Goal: Transaction & Acquisition: Book appointment/travel/reservation

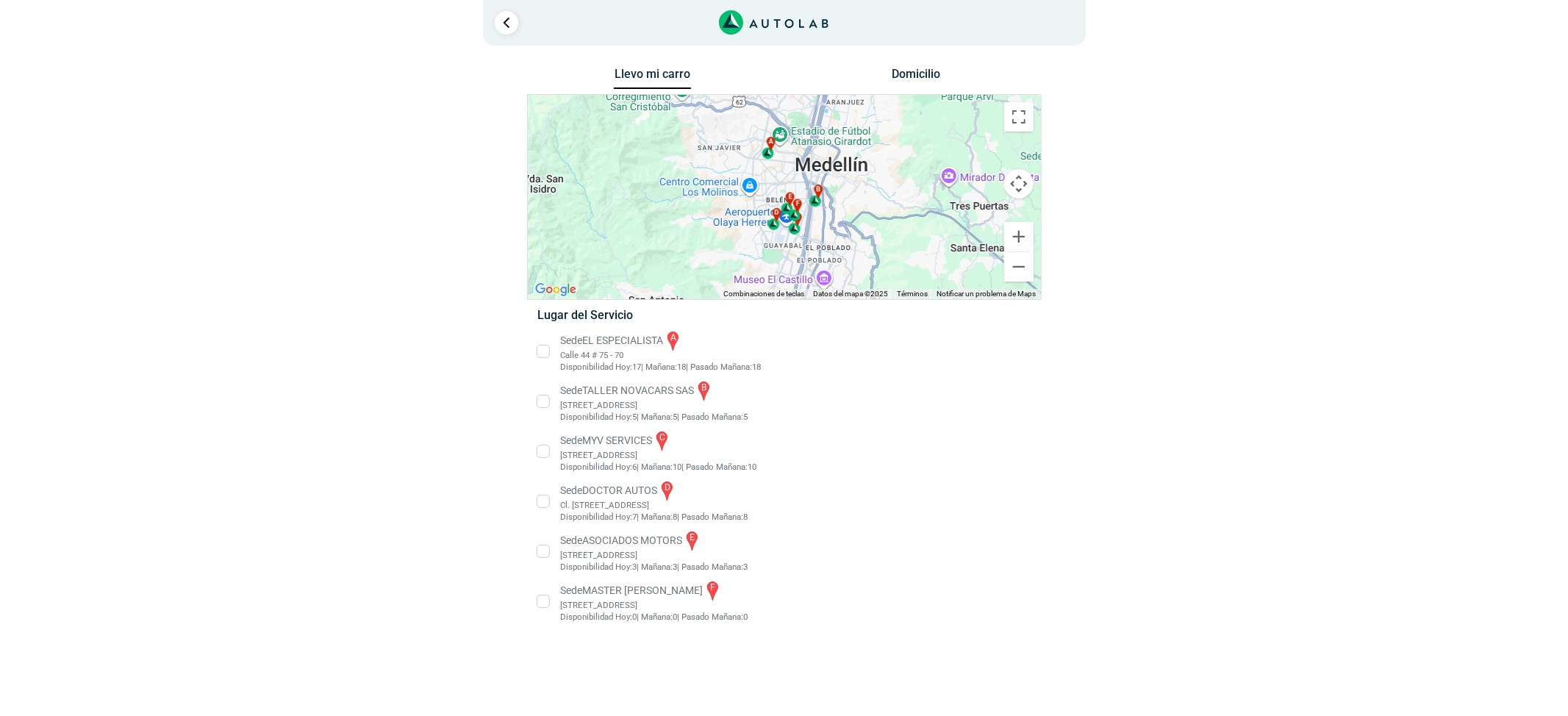
click at [568, 359] on li "Sede EL ESPECIALISTA a Calle 44 # 75 - 70 Disponibilidad Hoy: 17 | Mañana: 18 18" at bounding box center [784, 351] width 515 height 44
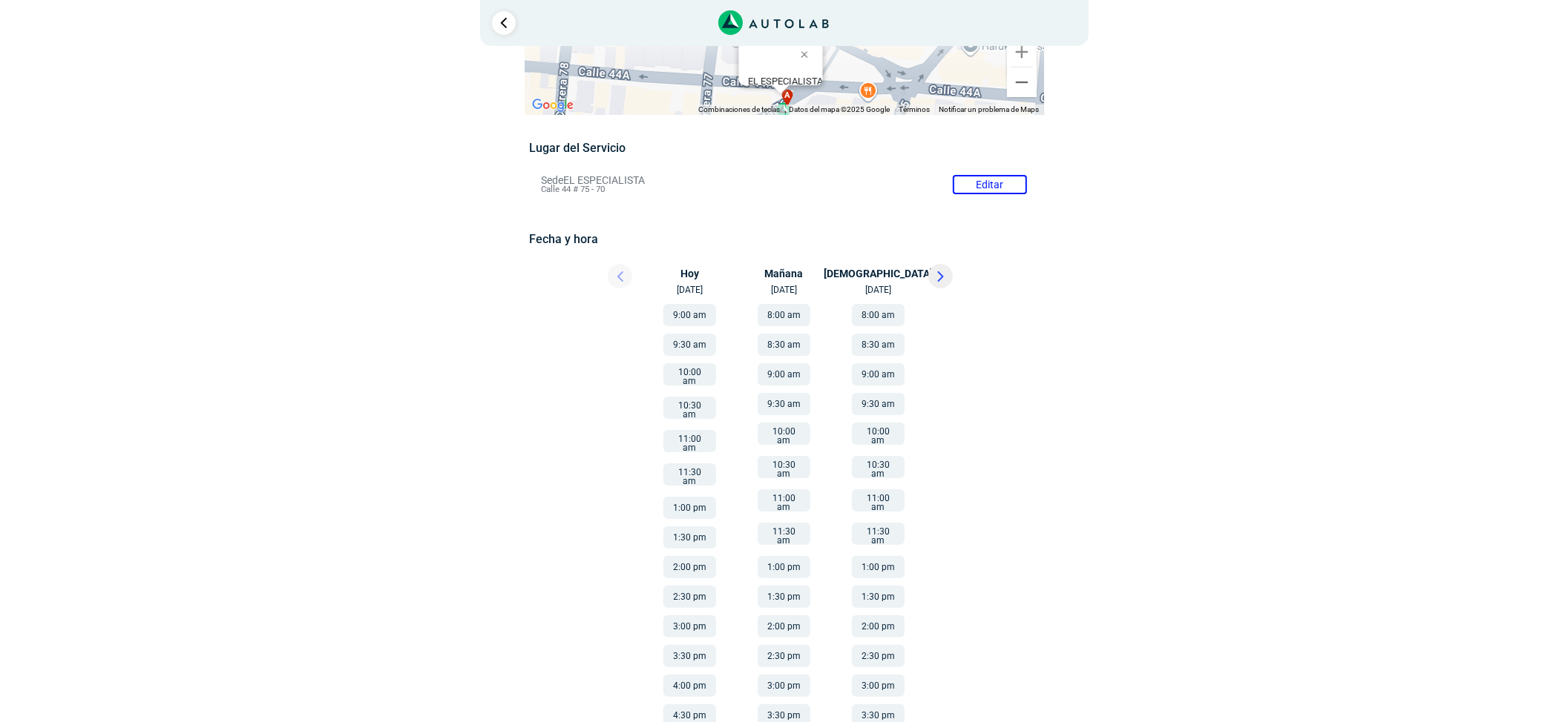
scroll to position [98, 0]
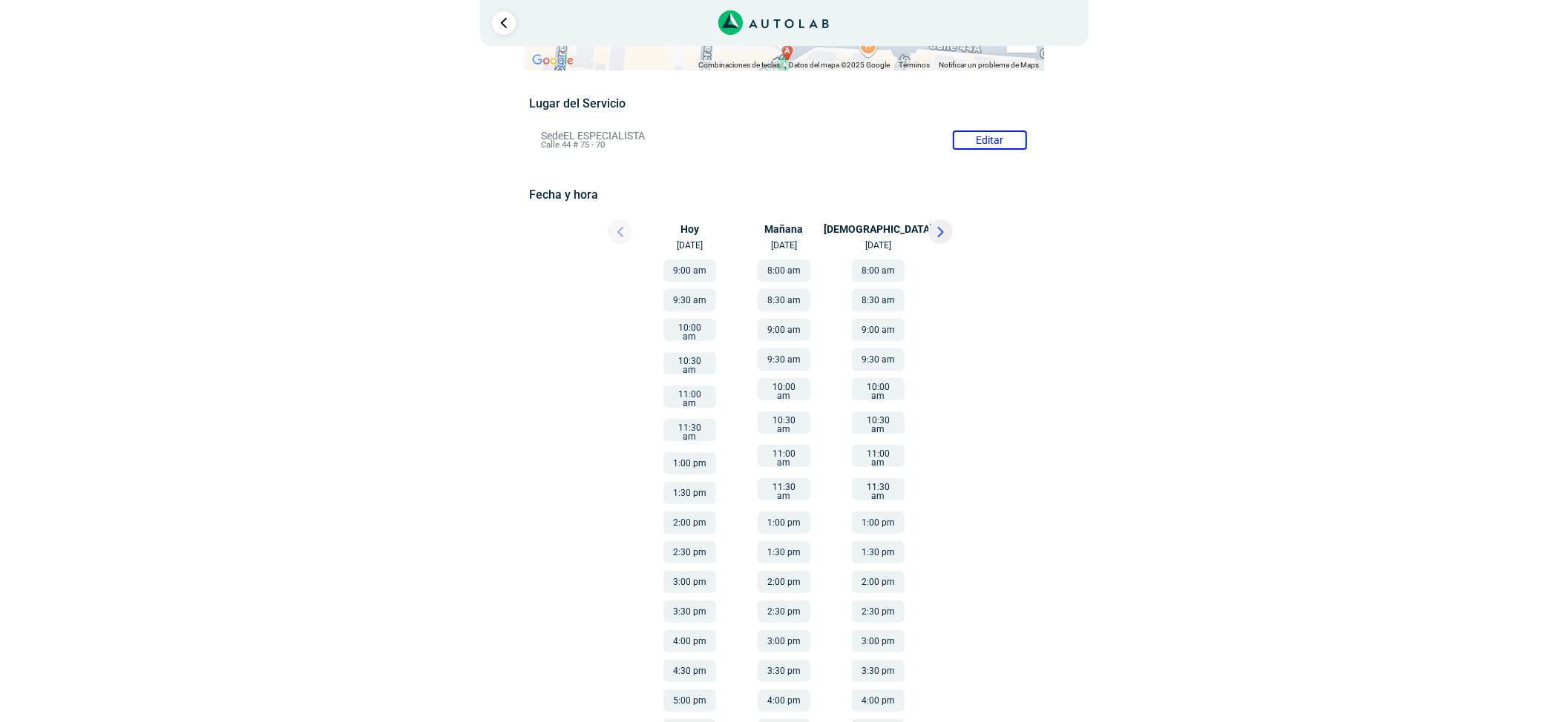
click at [935, 235] on button at bounding box center [940, 232] width 25 height 25
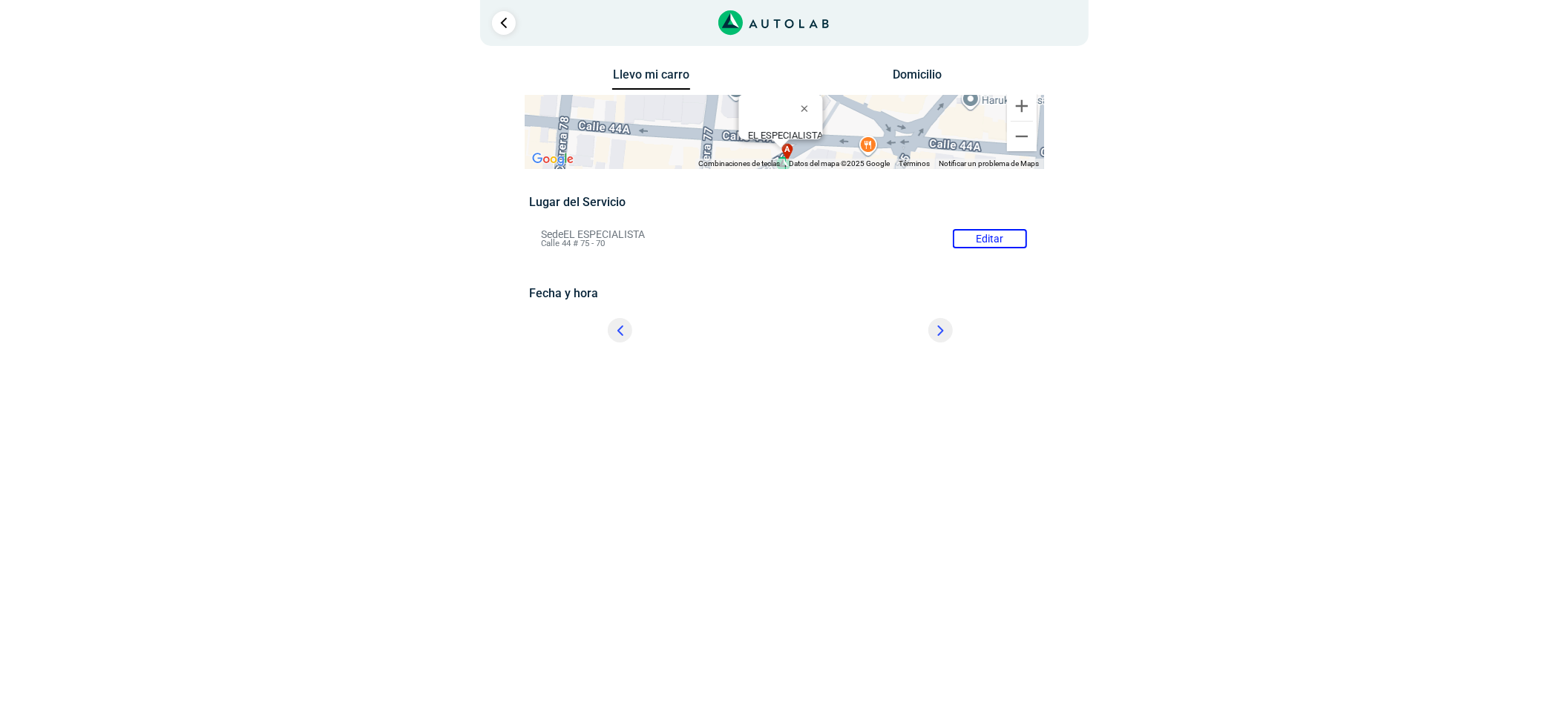
scroll to position [0, 0]
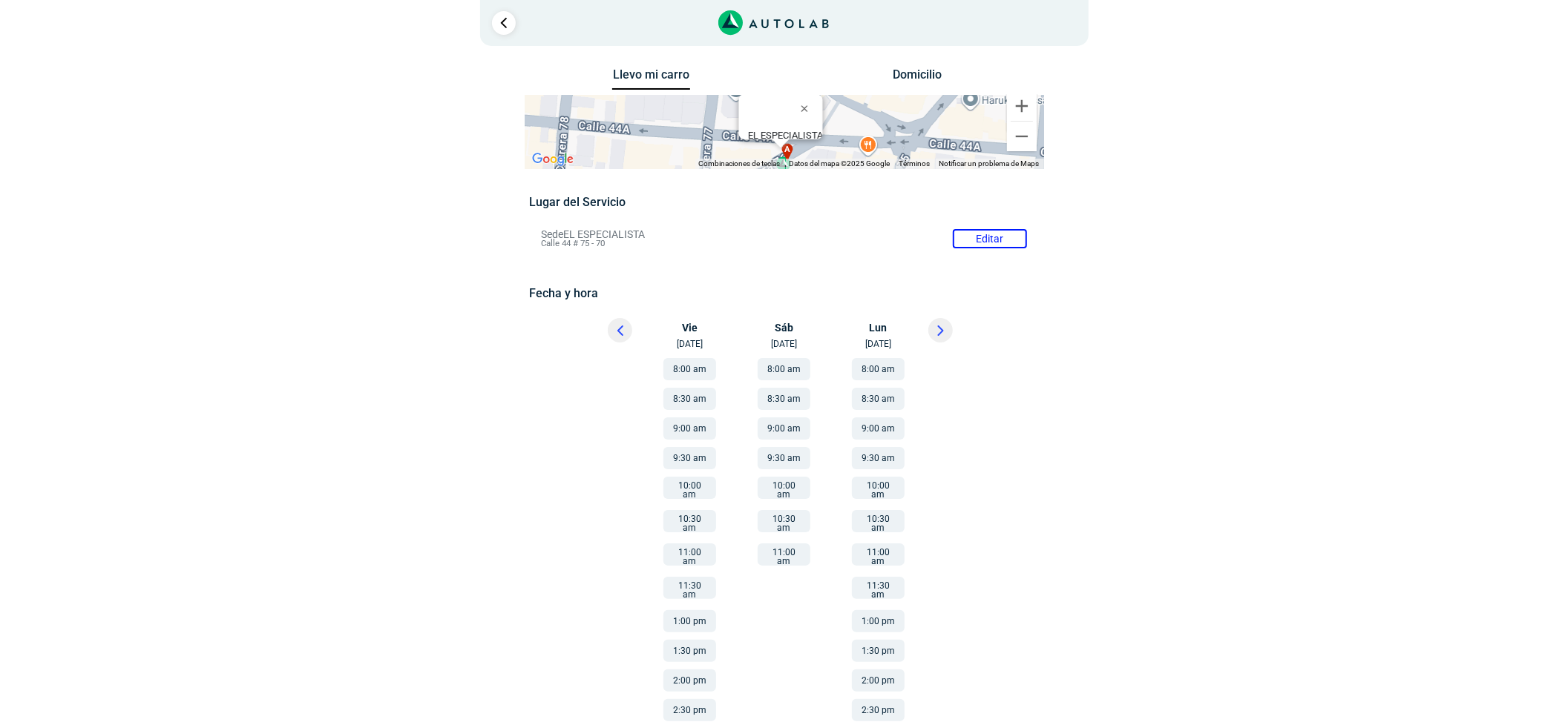
click at [796, 480] on button "10:00 am" at bounding box center [784, 488] width 53 height 23
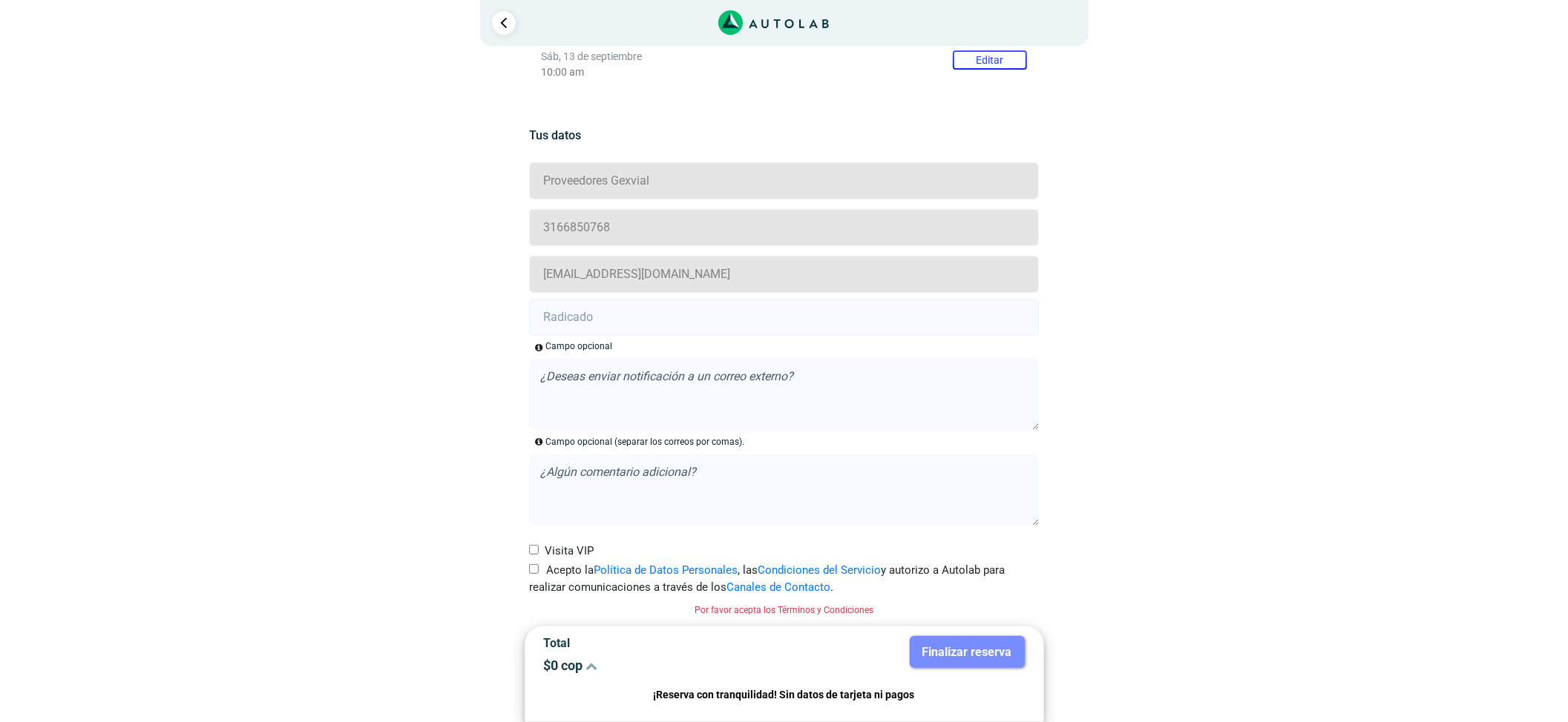
click at [532, 562] on label "Acepto la Política de Datos Personales , las Condiciones del Servicio y autoriz…" at bounding box center [784, 579] width 510 height 33
click at [532, 564] on input "Acepto la Política de Datos Personales , las Condiciones del Servicio y autoriz…" at bounding box center [534, 569] width 10 height 10
checkbox input "true"
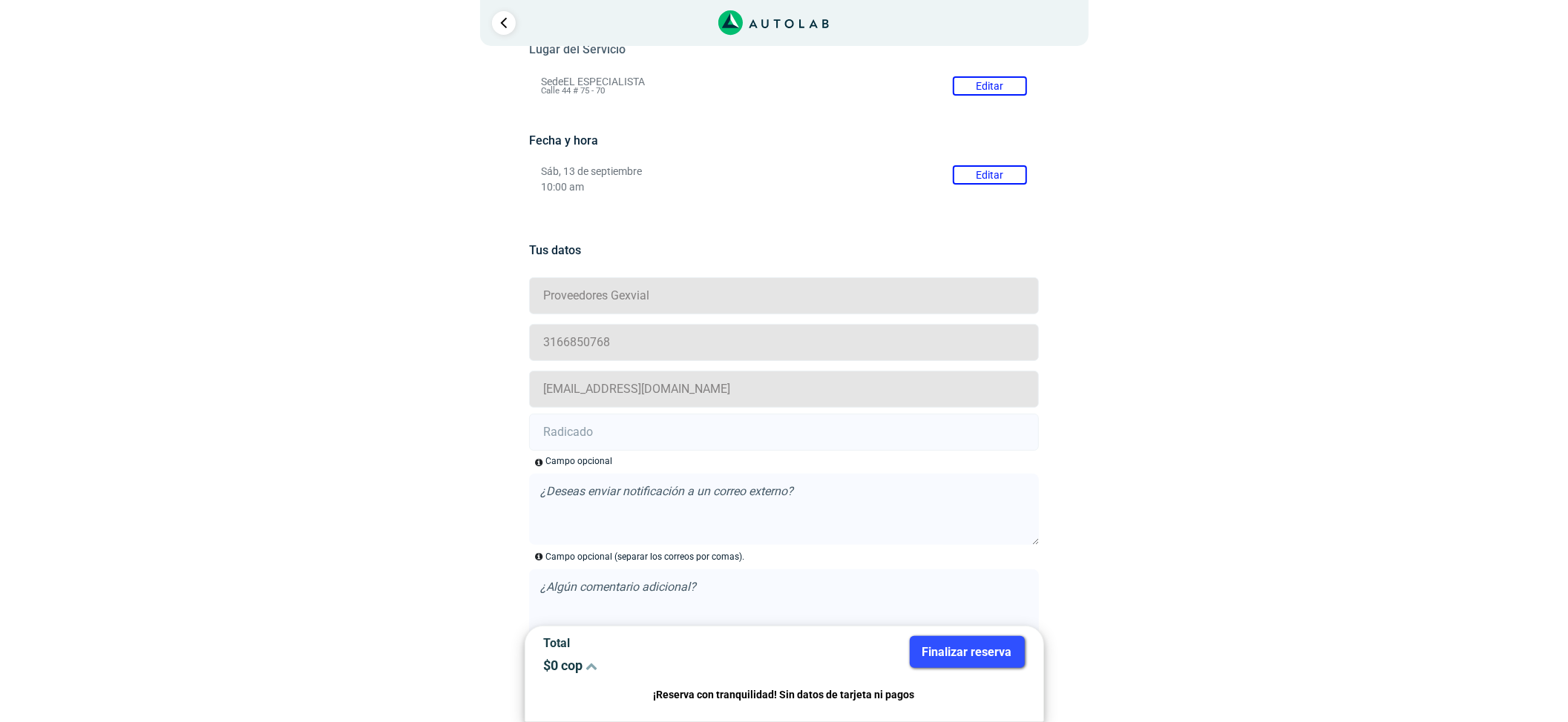
scroll to position [150, 0]
click at [740, 443] on input "text" at bounding box center [784, 435] width 510 height 37
paste input "21005203"
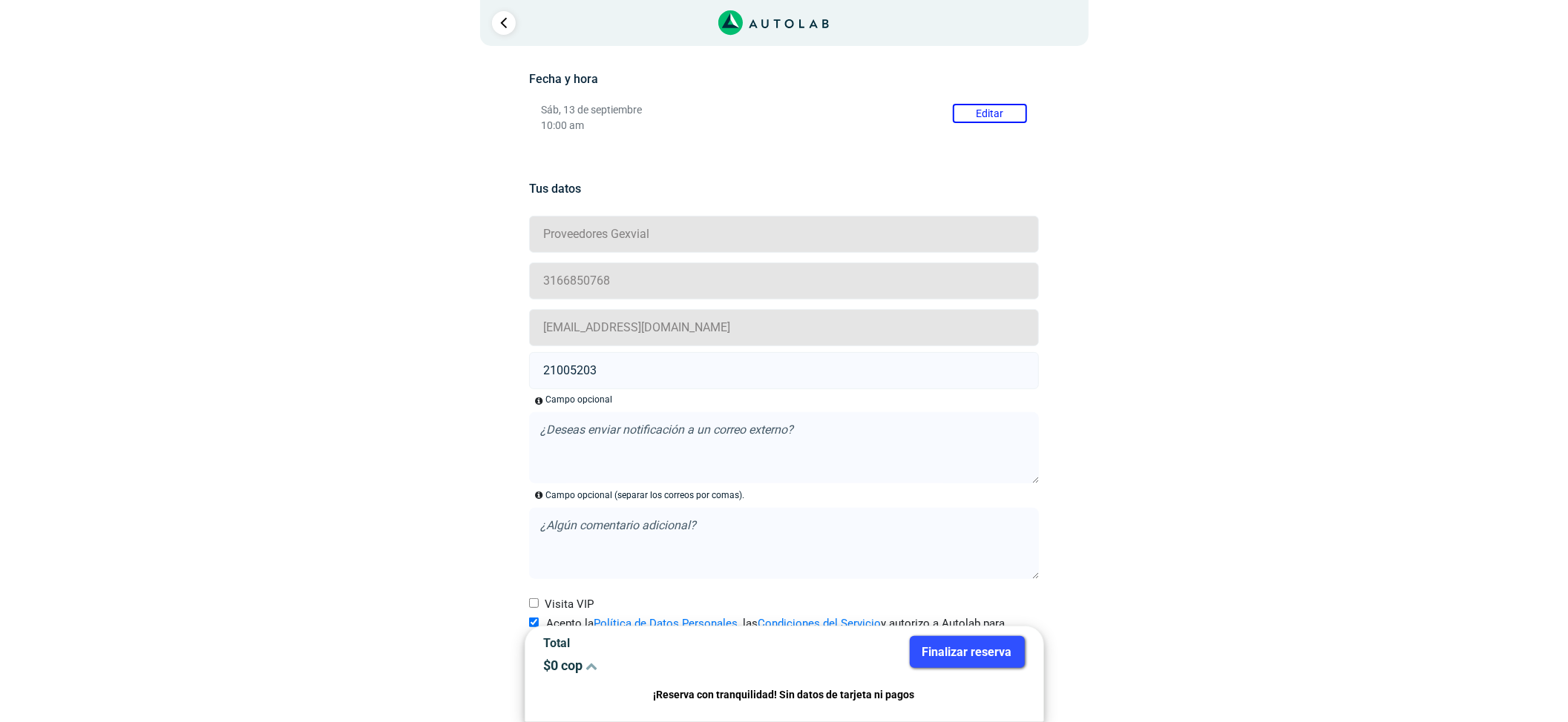
scroll to position [249, 0]
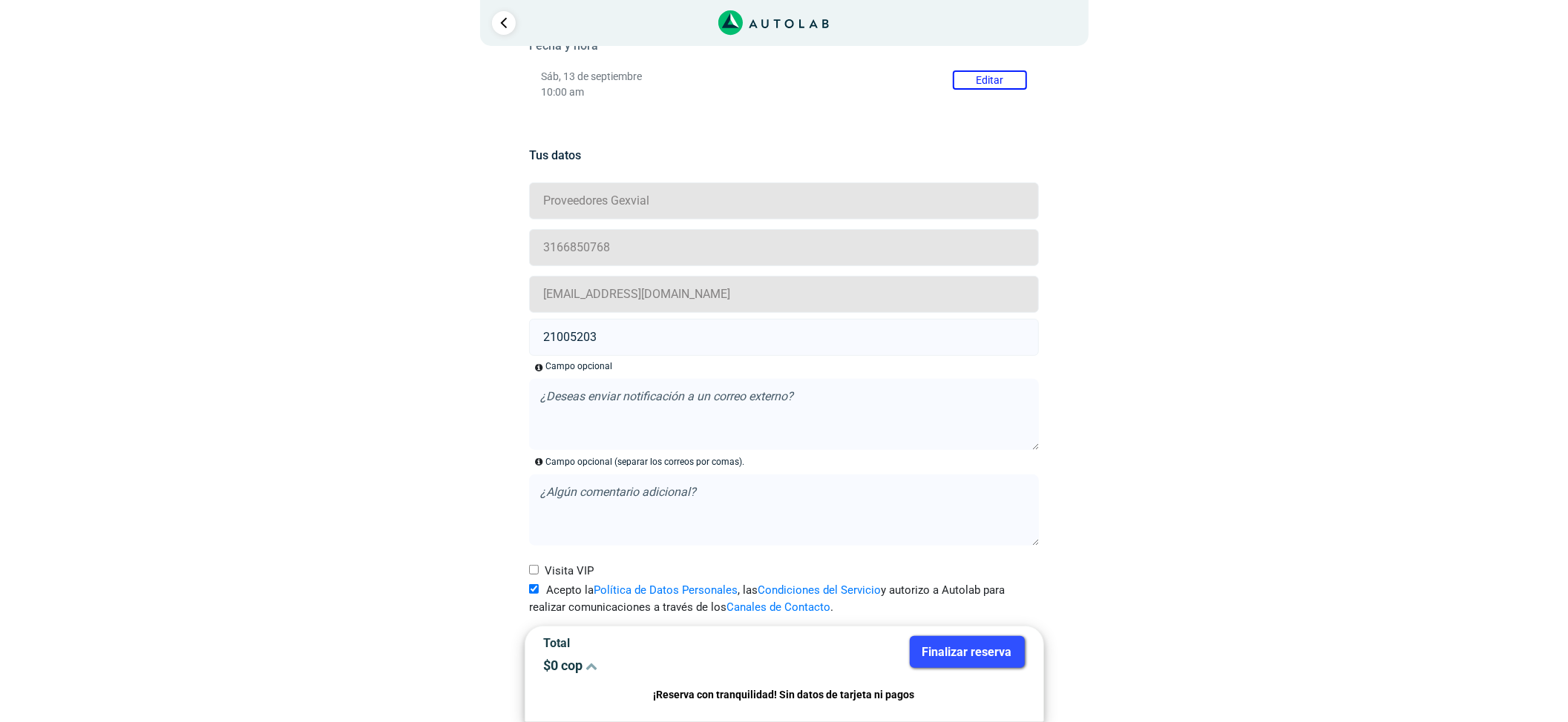
type input "21005203"
click at [962, 645] on button "Finalizar reserva" at bounding box center [967, 652] width 115 height 32
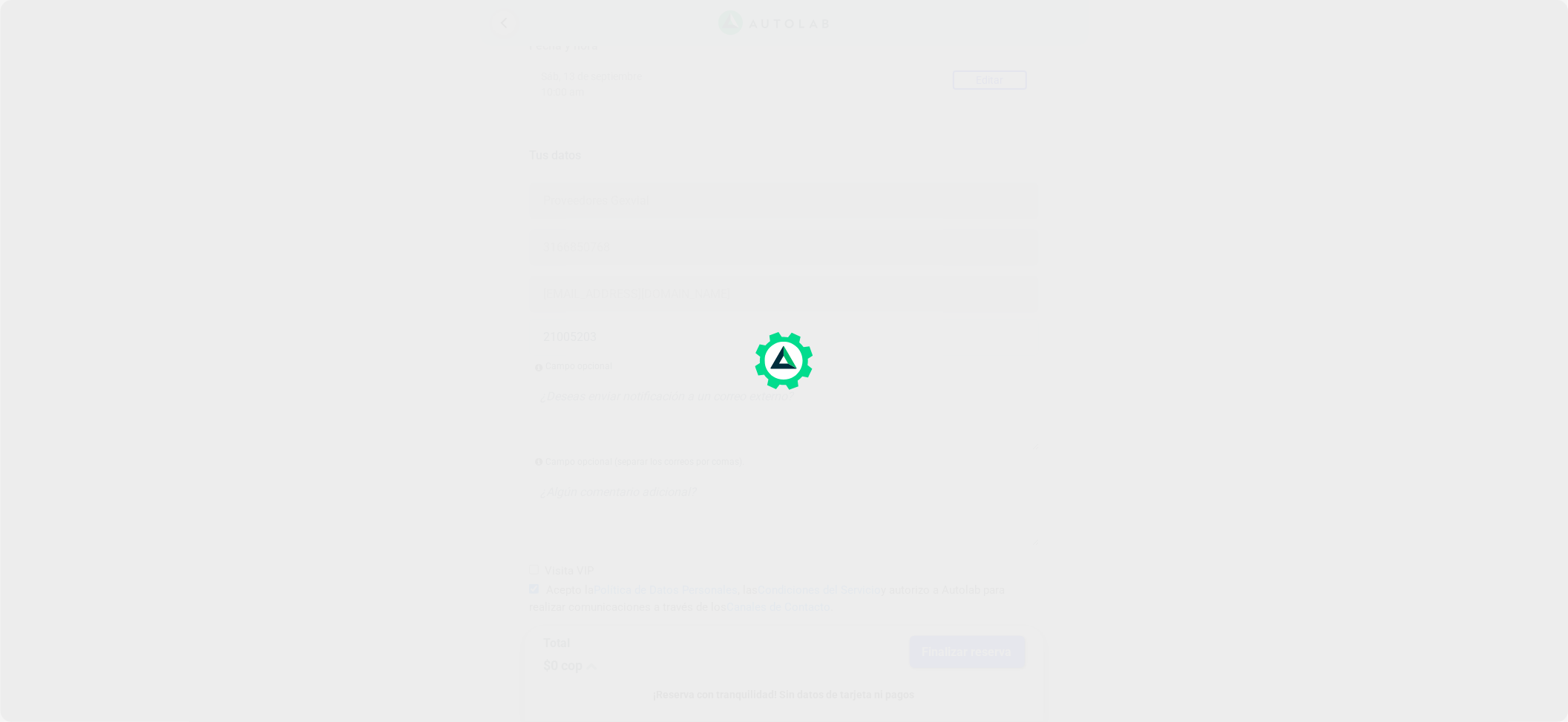
scroll to position [0, 0]
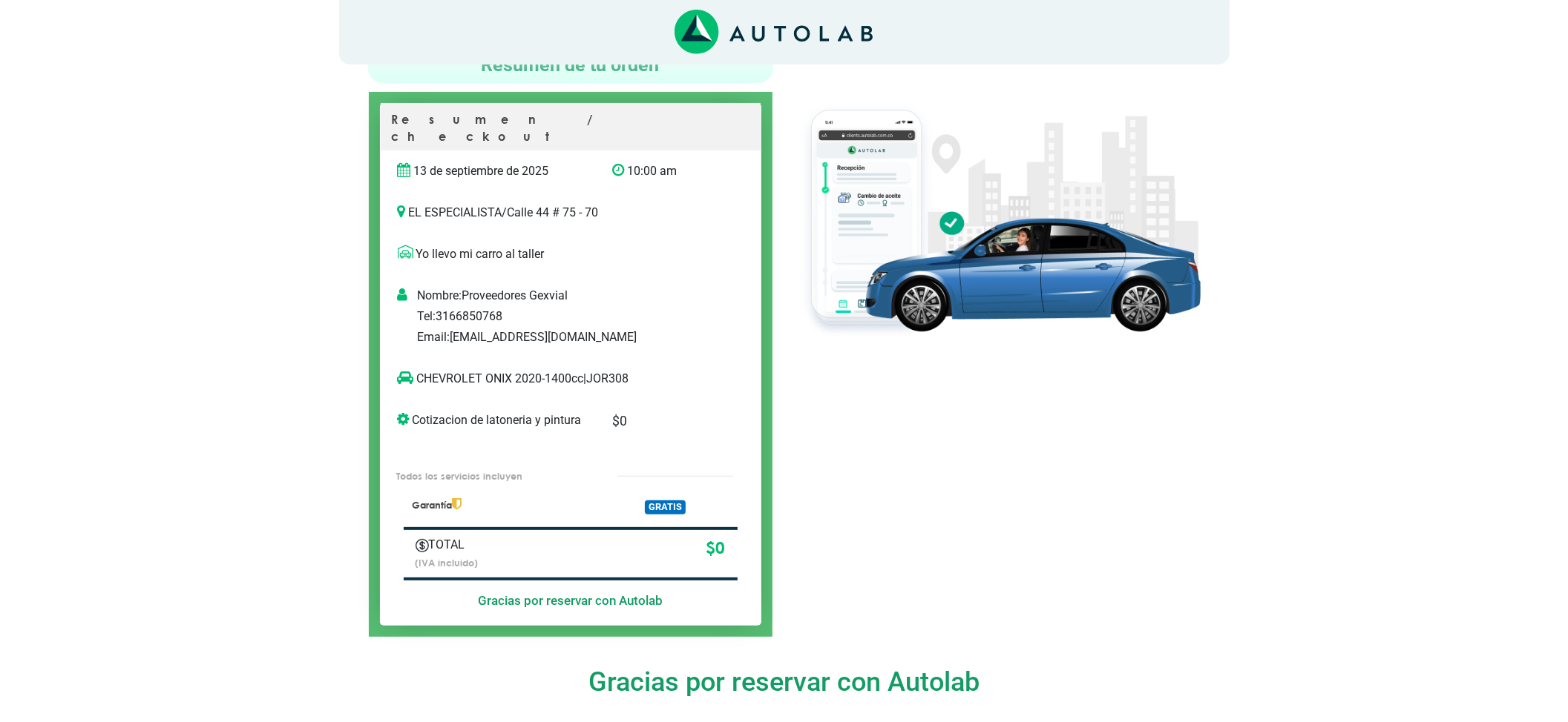
scroll to position [98, 0]
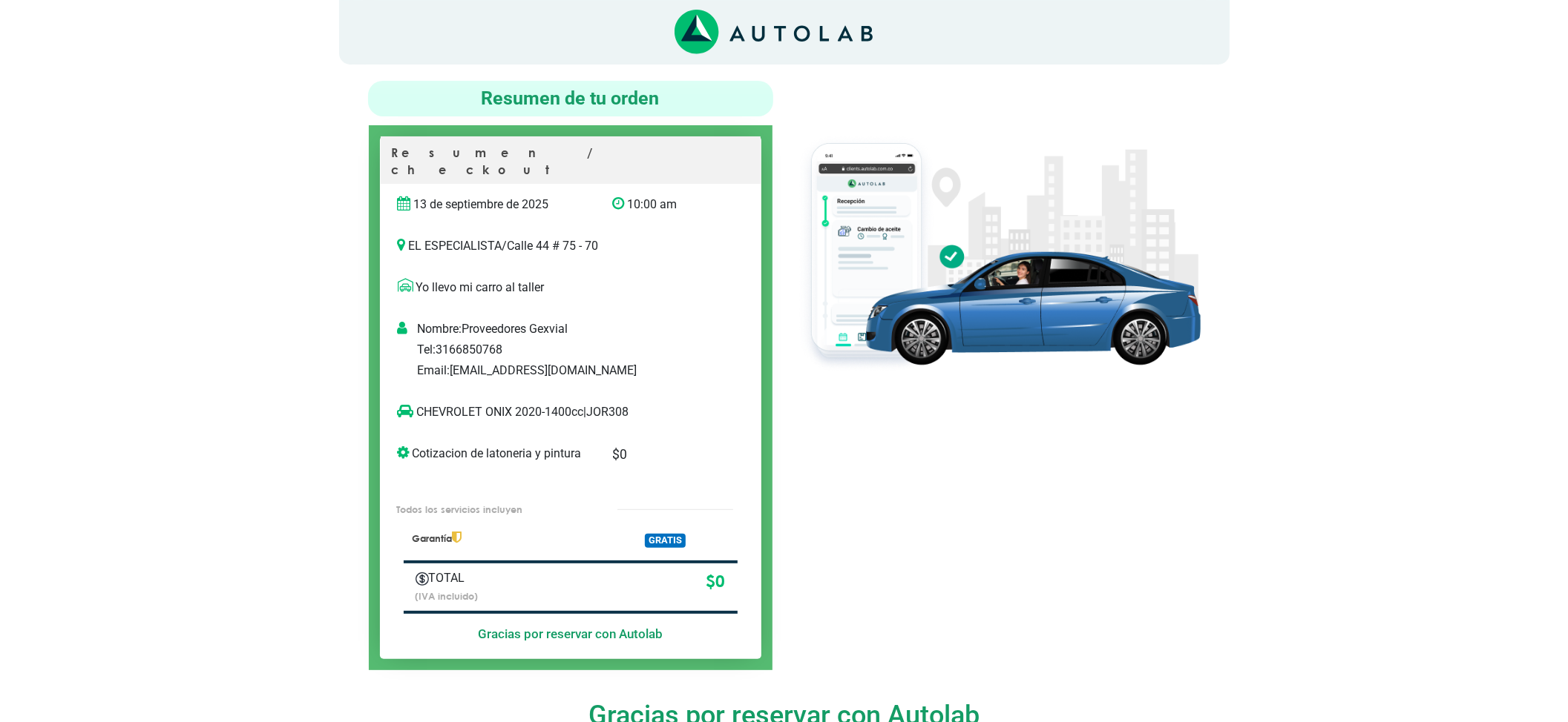
click at [621, 404] on p "CHEVROLET ONIX 2020-1400cc | JOR308" at bounding box center [556, 413] width 315 height 18
copy p "JOR308"
